Goal: Information Seeking & Learning: Understand process/instructions

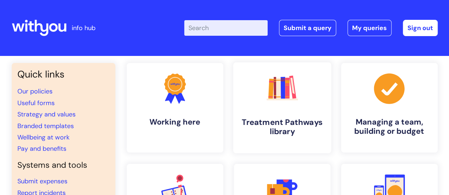
click at [272, 120] on h4 "Treatment Pathways library" at bounding box center [282, 127] width 87 height 19
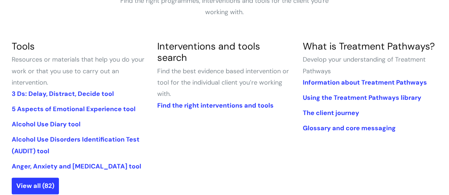
scroll to position [149, 0]
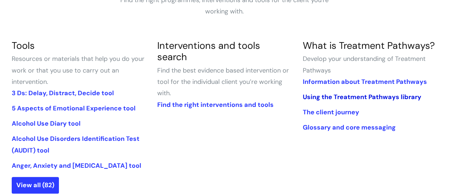
click at [366, 98] on link "Using the Treatment Pathways library" at bounding box center [361, 97] width 118 height 9
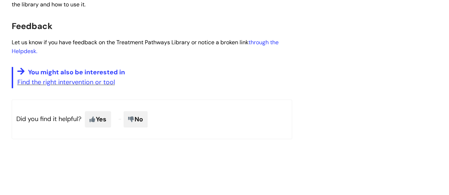
scroll to position [284, 0]
